Goal: Communication & Community: Answer question/provide support

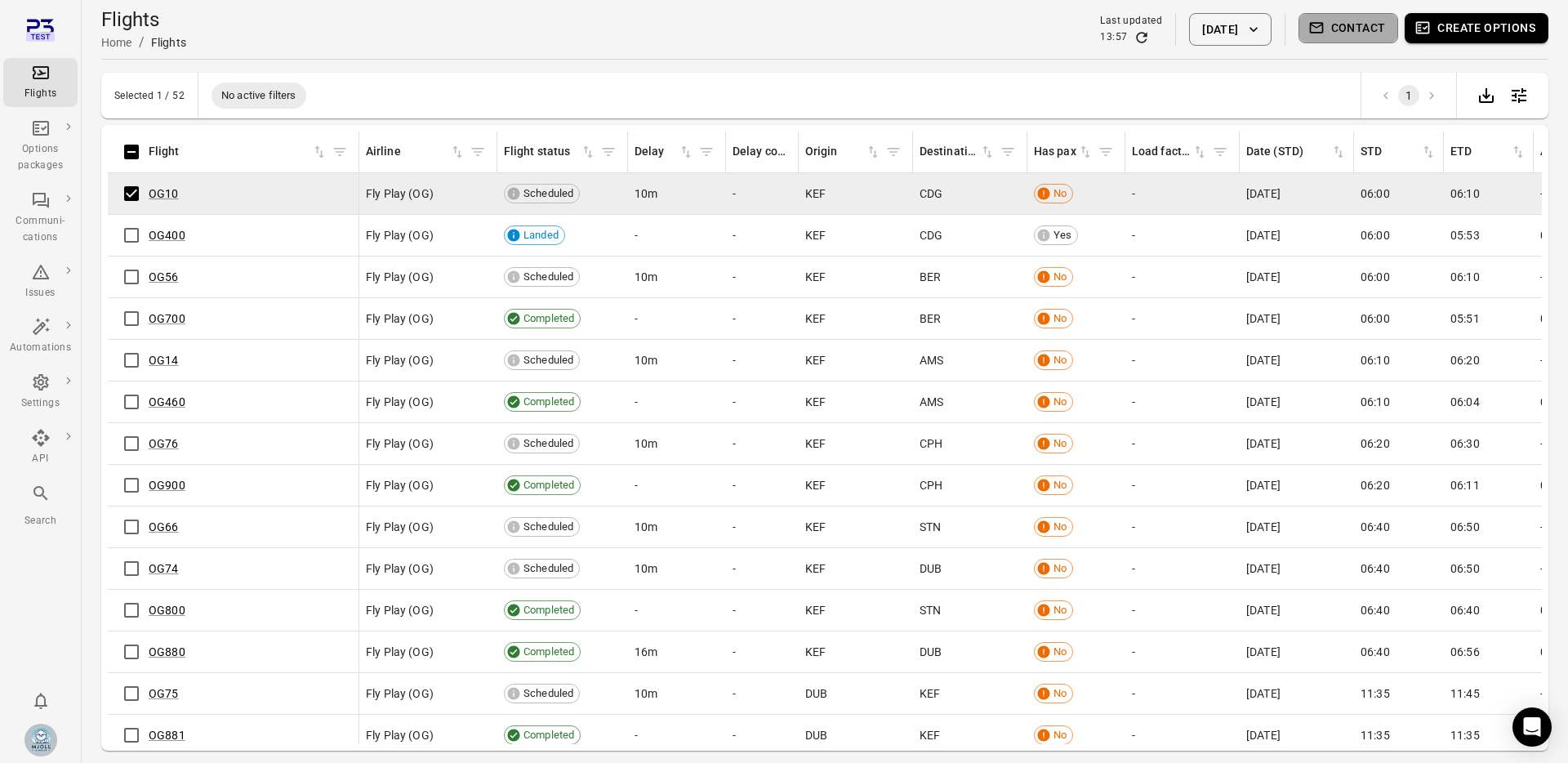
click at [1342, 32] on button "Contact" at bounding box center [1348, 27] width 101 height 30
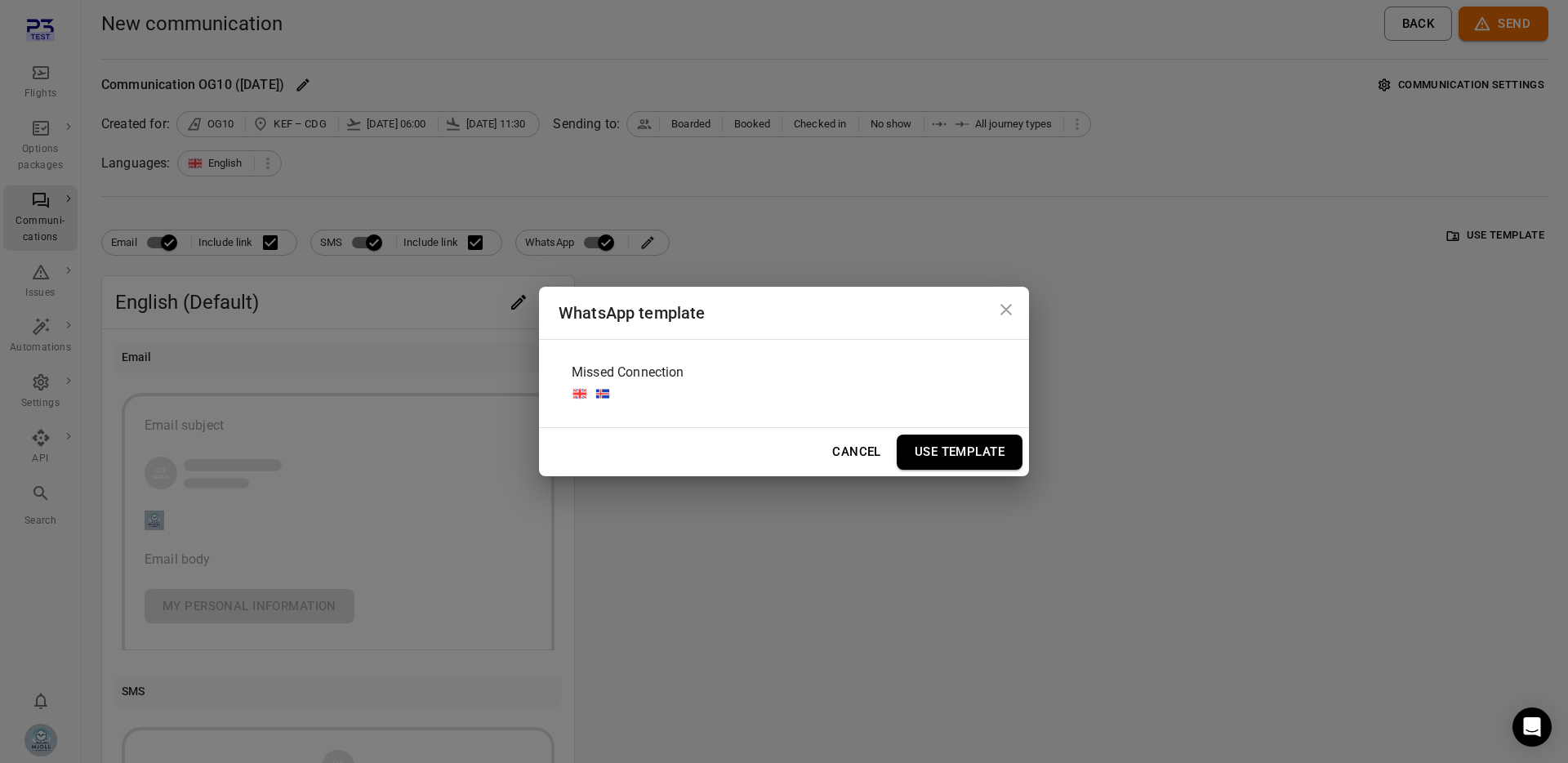
click at [650, 376] on span "Missed Connection" at bounding box center [627, 372] width 113 height 20
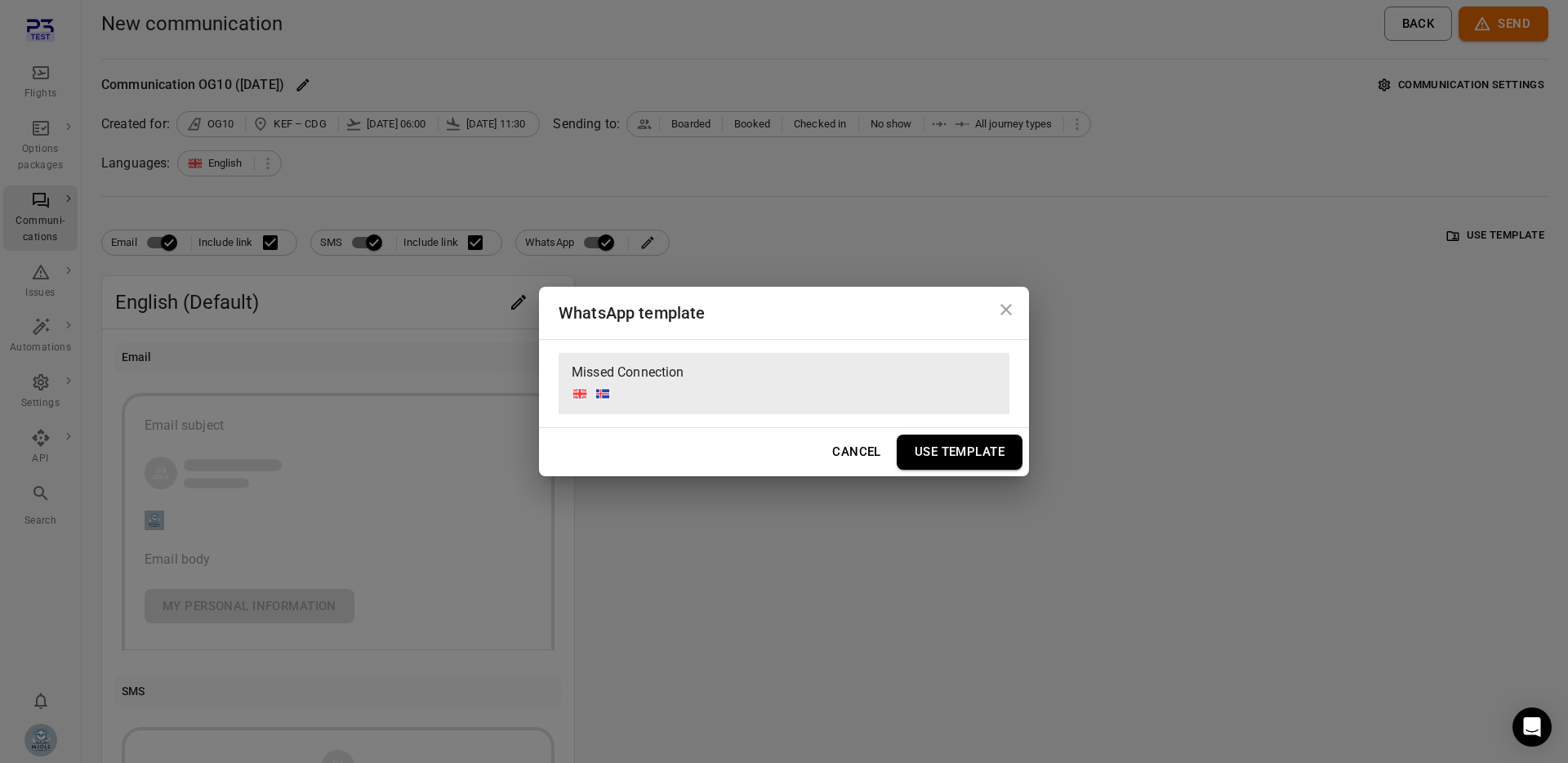
click at [946, 455] on button "Use Template" at bounding box center [959, 452] width 125 height 34
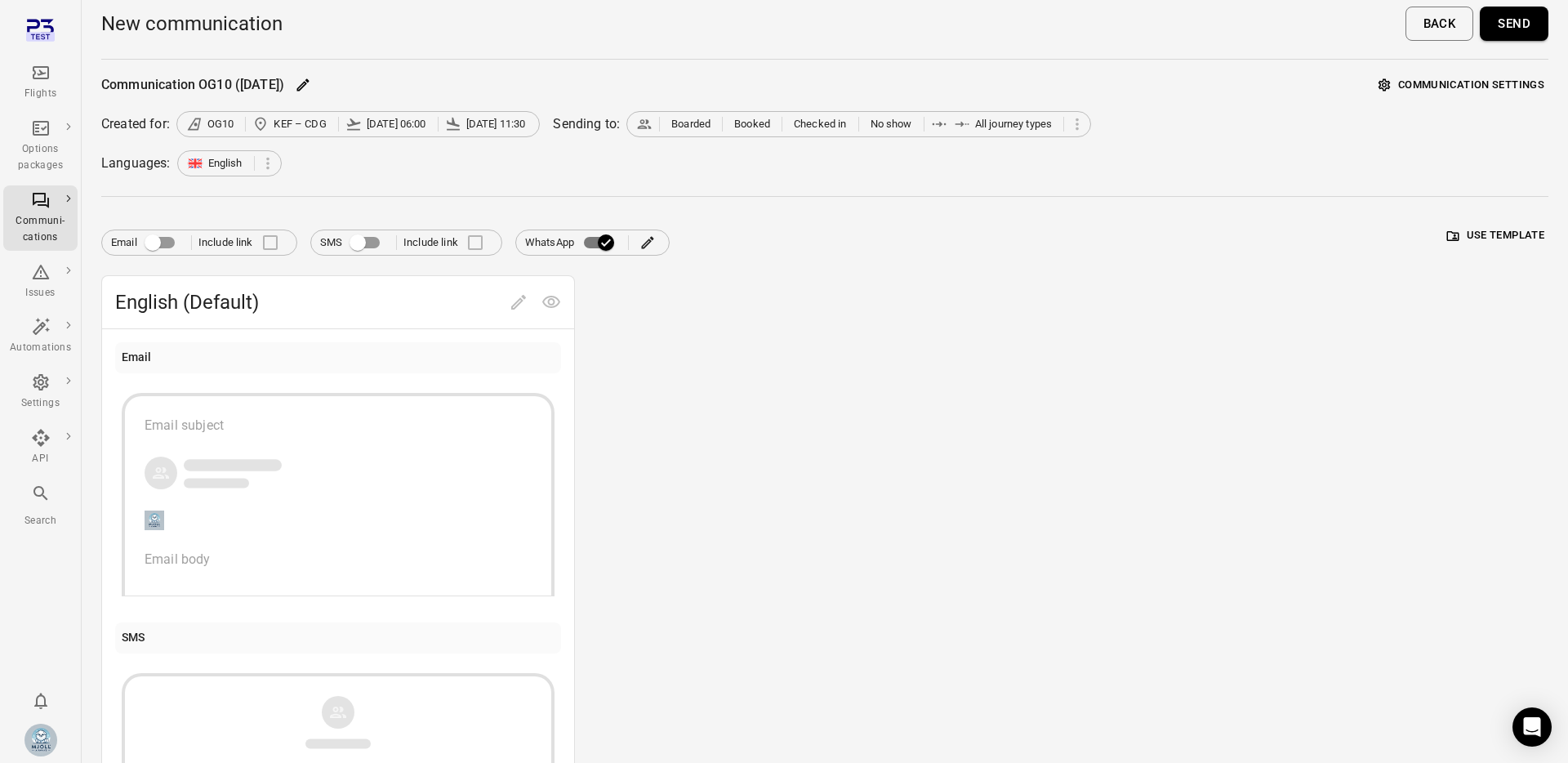
scroll to position [246, 0]
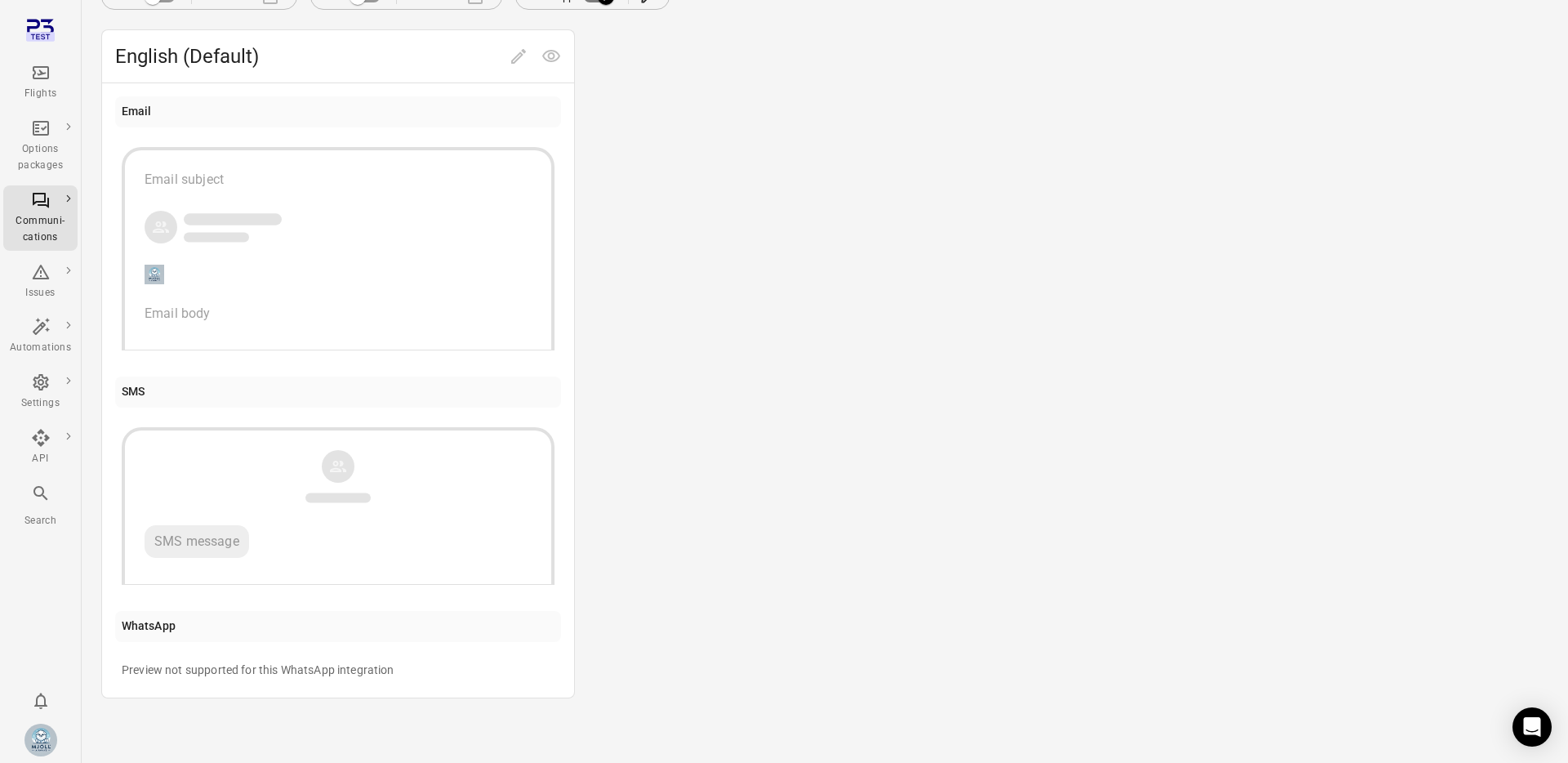
click at [262, 660] on div "Preview not supported for this WhatsApp integration" at bounding box center [338, 669] width 446 height 29
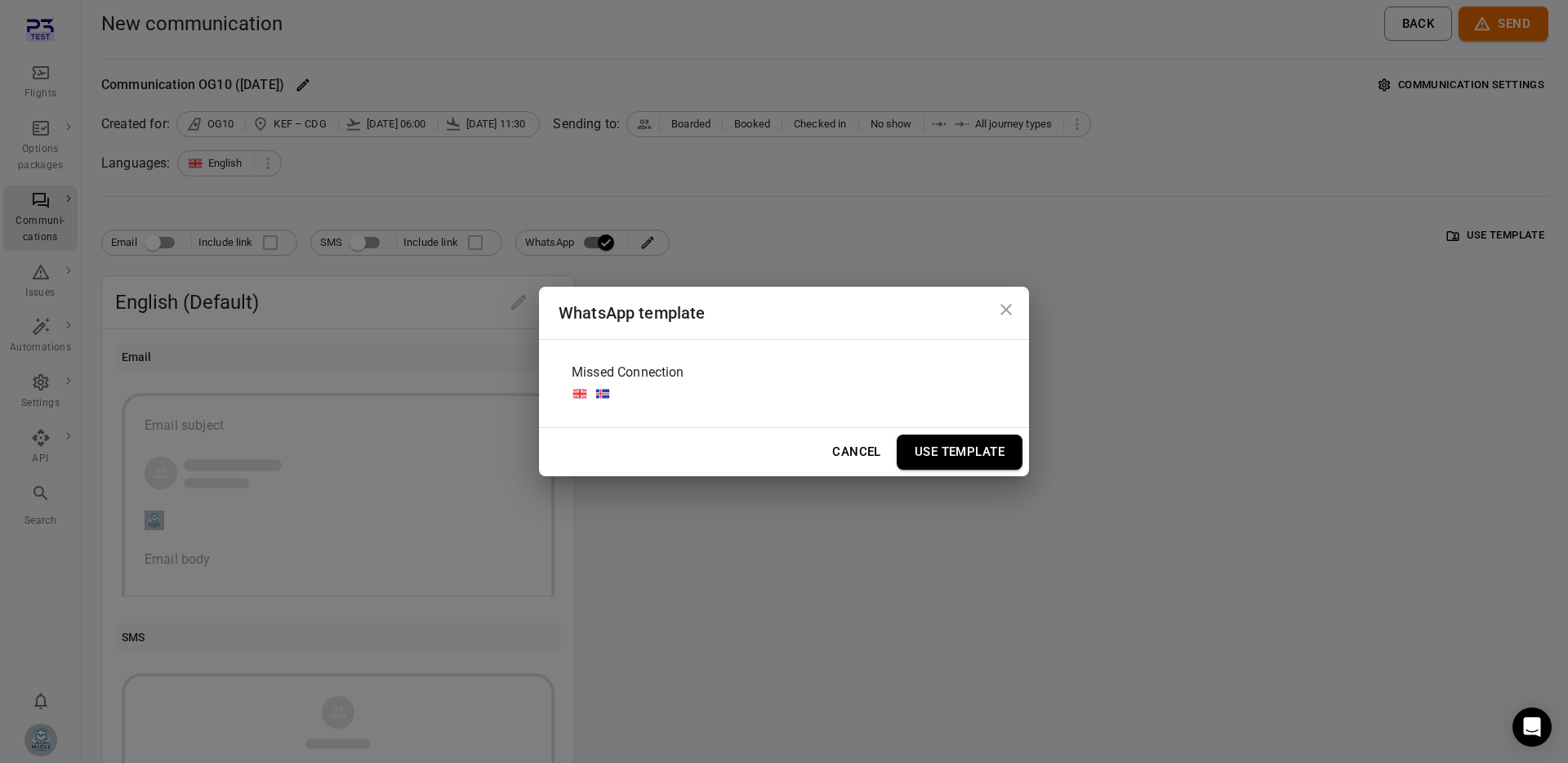
click at [623, 390] on div "Missed Connection" at bounding box center [627, 383] width 113 height 48
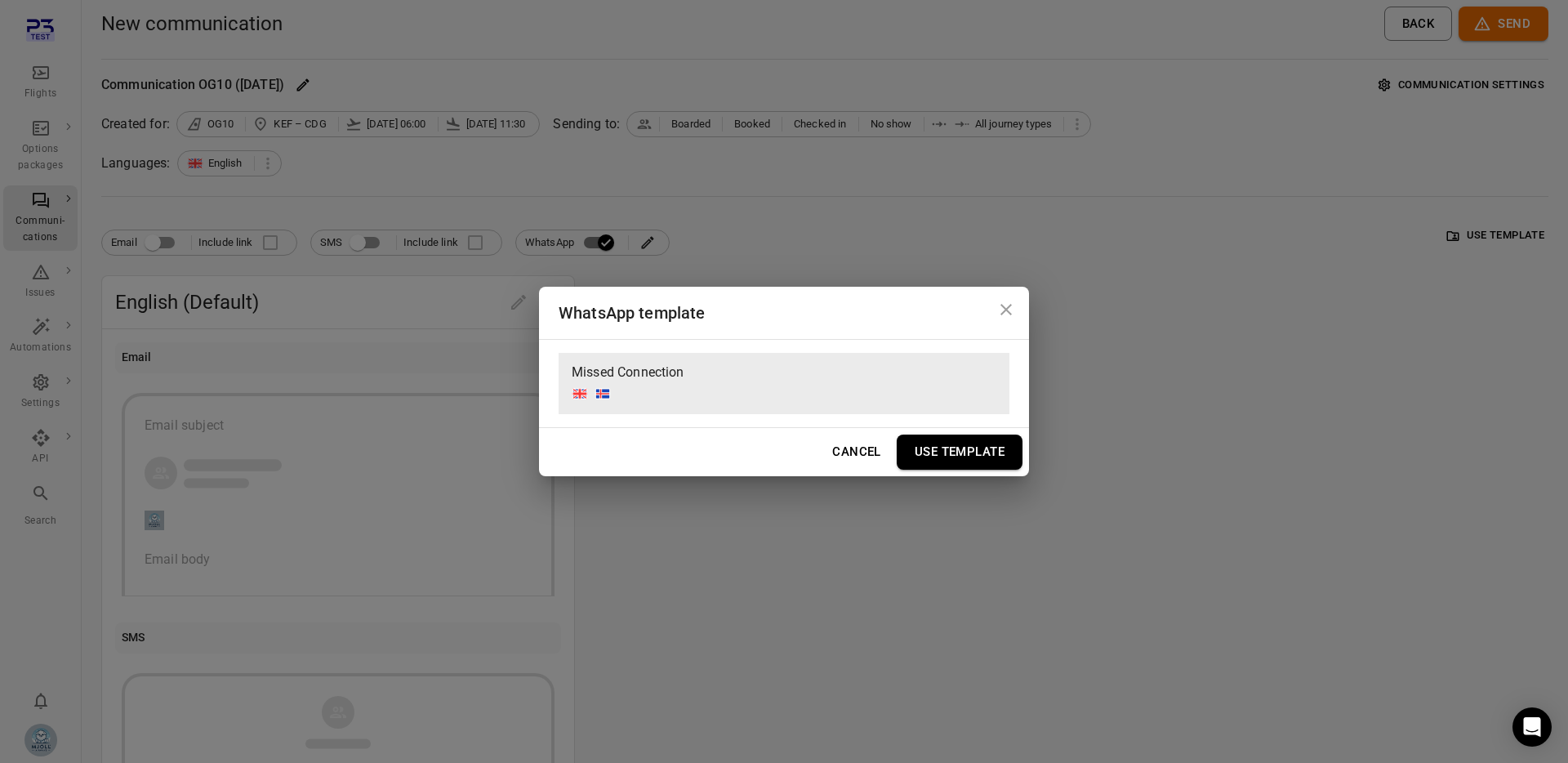
click at [967, 452] on button "Use Template" at bounding box center [959, 452] width 125 height 34
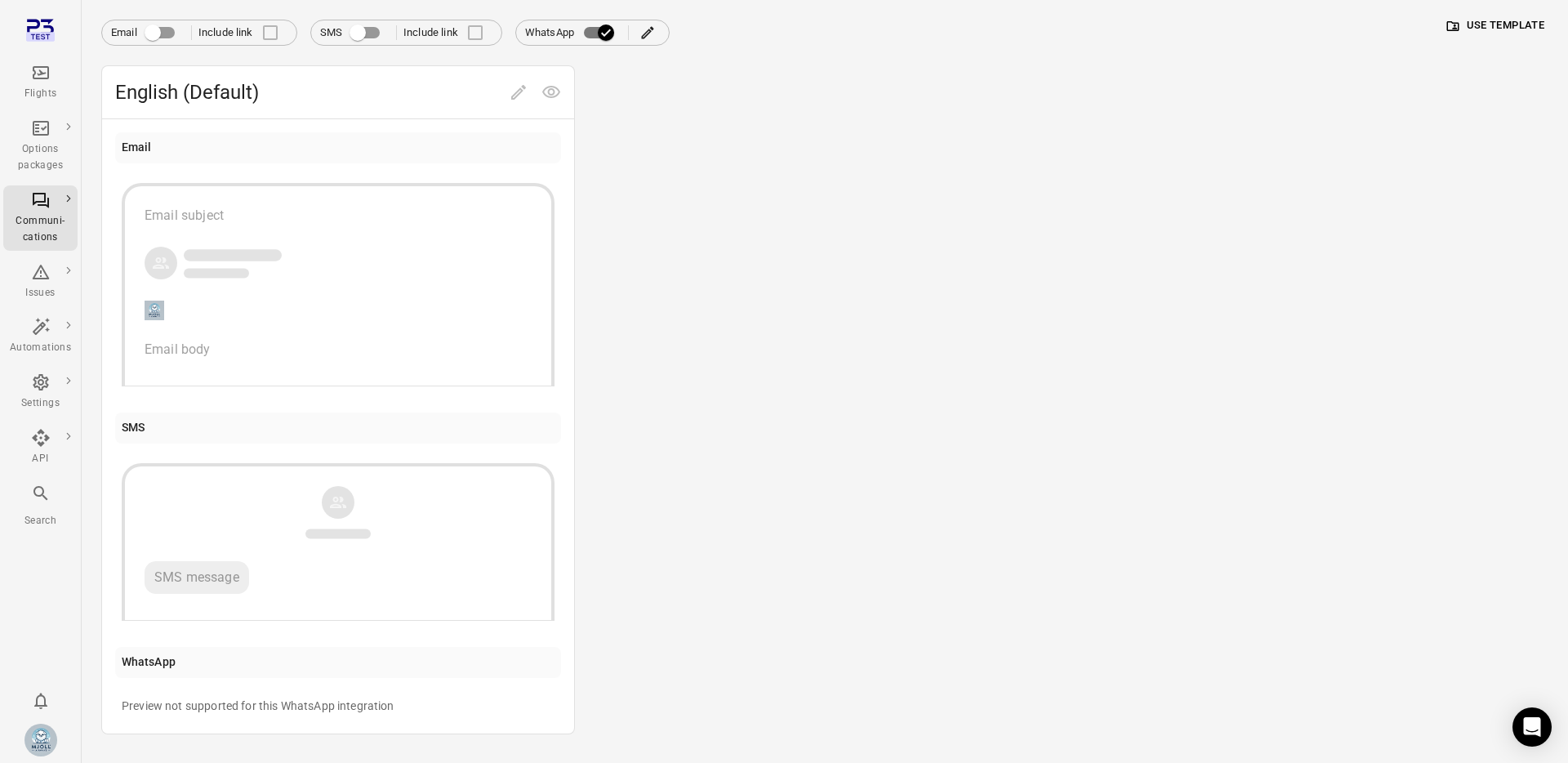
scroll to position [211, 0]
click at [340, 707] on div "Preview not supported for this WhatsApp integration" at bounding box center [339, 705] width 433 height 16
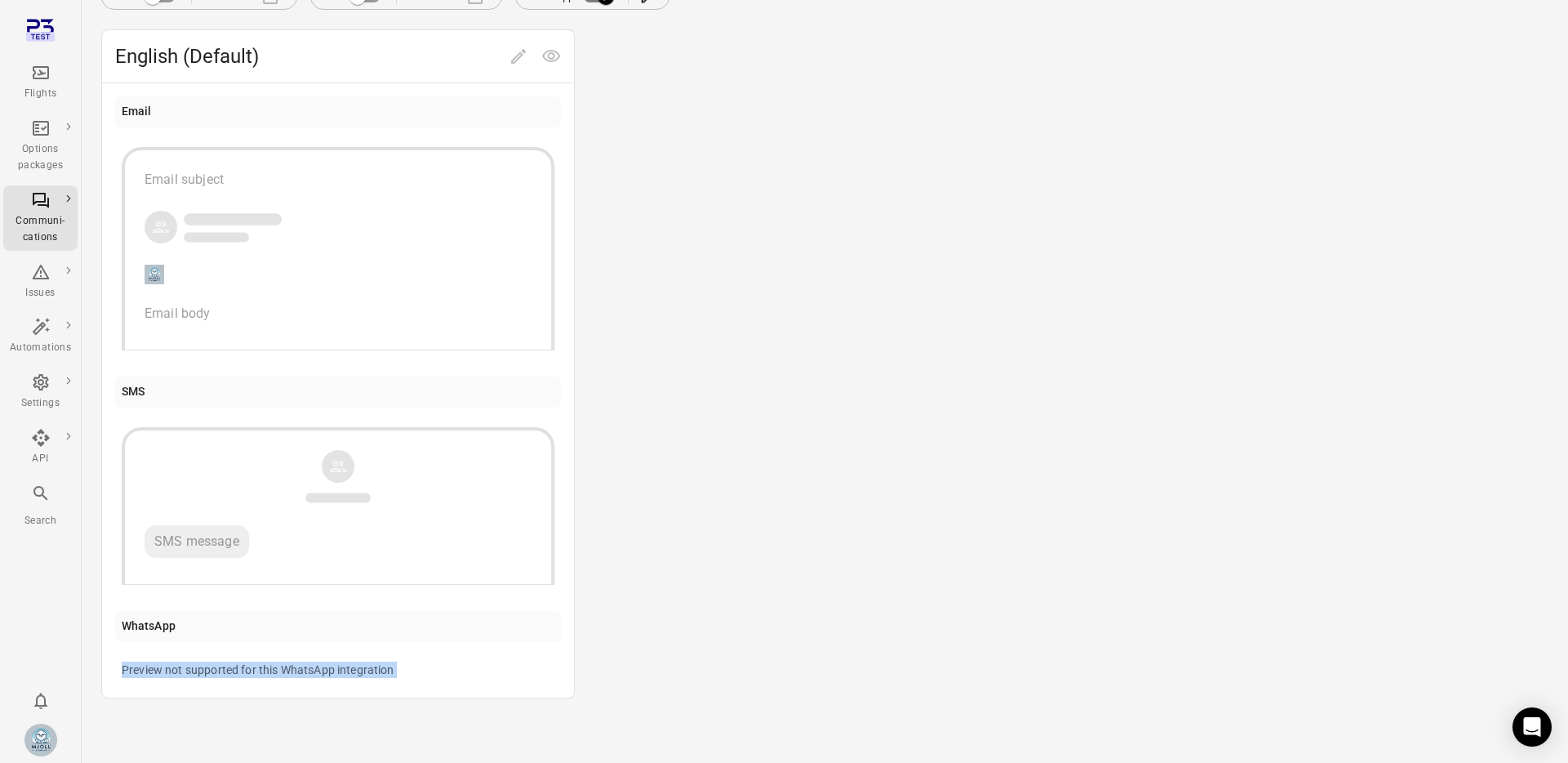
scroll to position [0, 0]
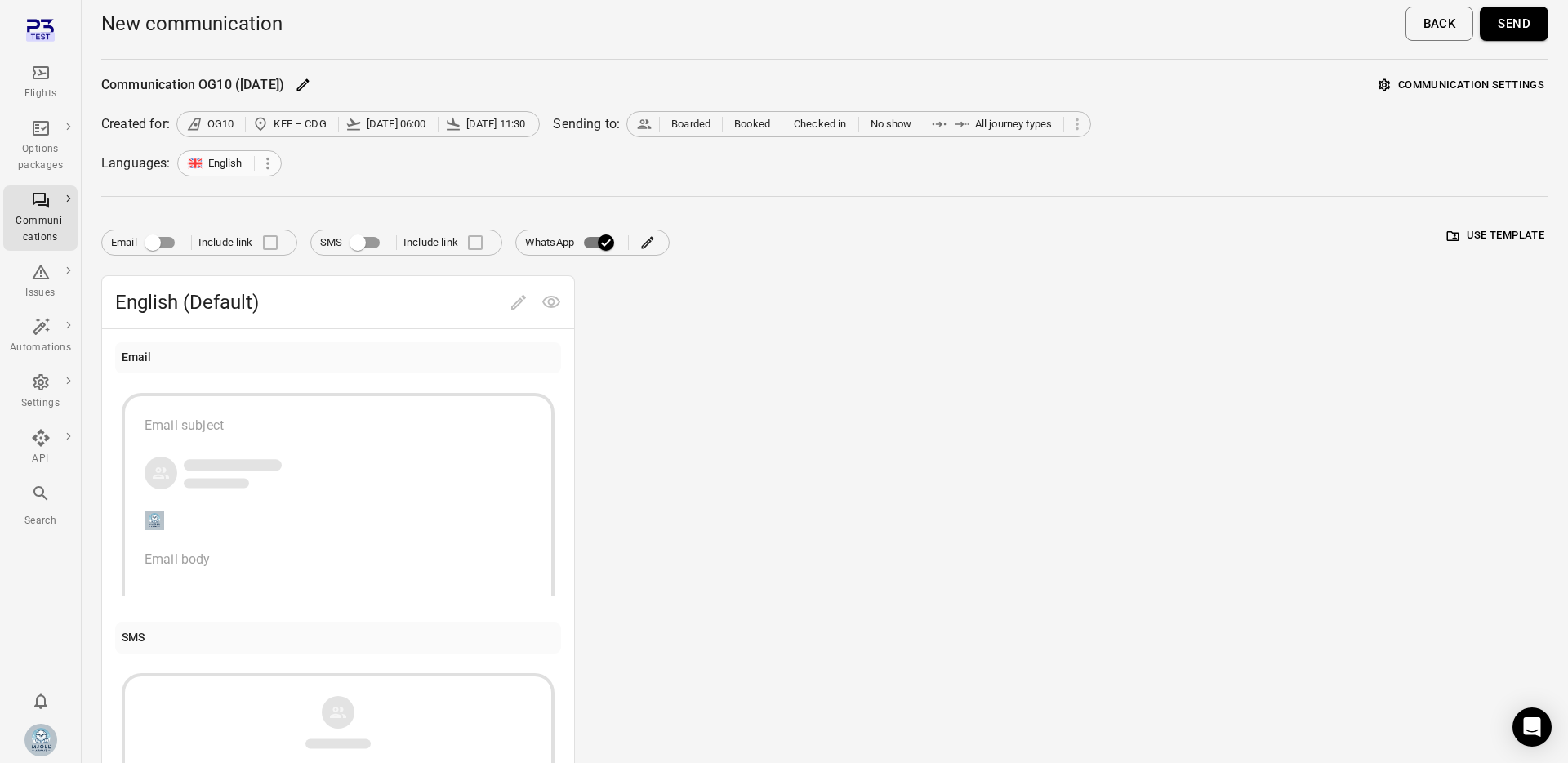
click at [262, 170] on icon at bounding box center [267, 163] width 18 height 18
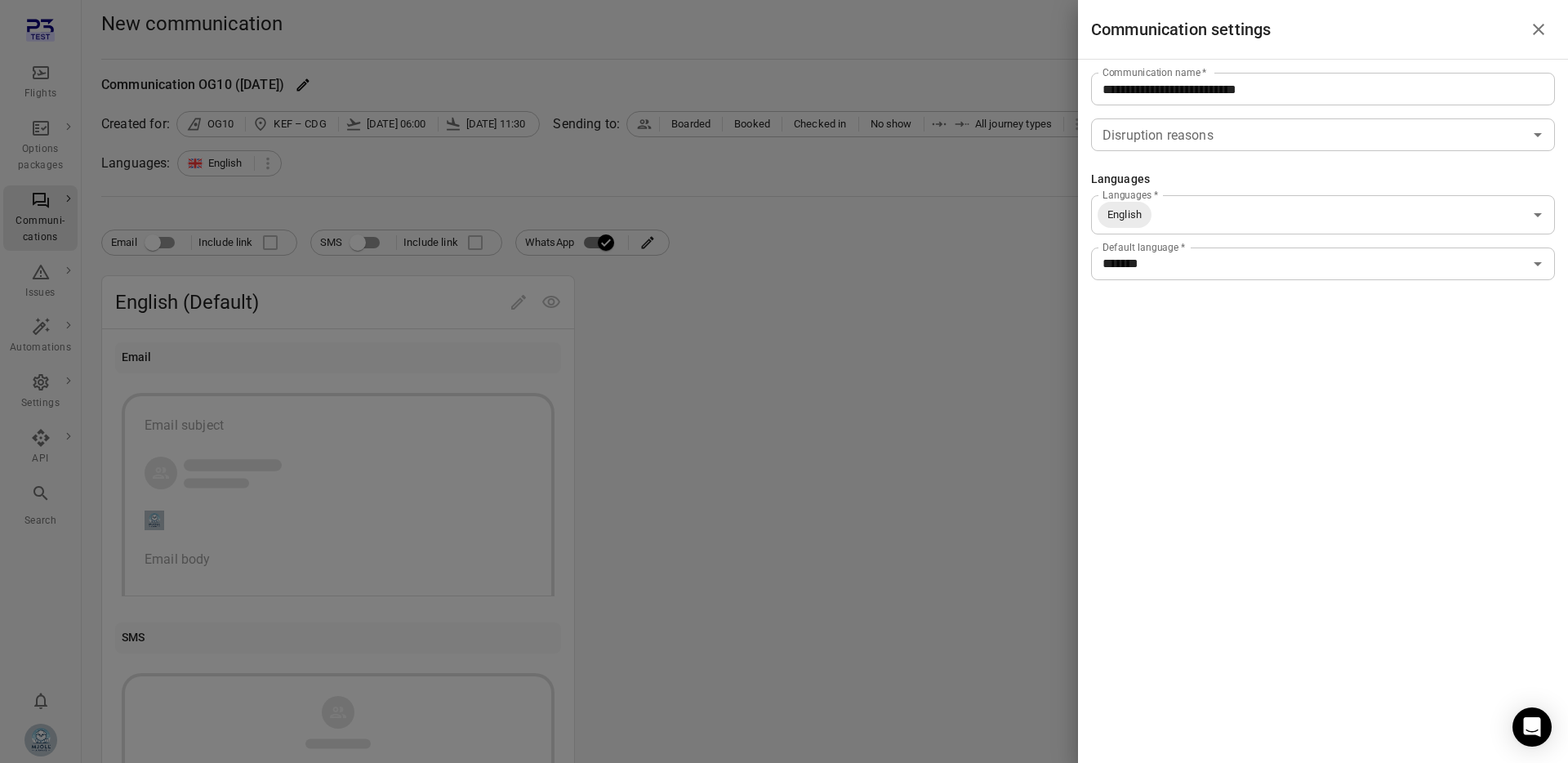
click at [540, 177] on div at bounding box center [784, 382] width 1568 height 763
